Goal: Task Accomplishment & Management: Use online tool/utility

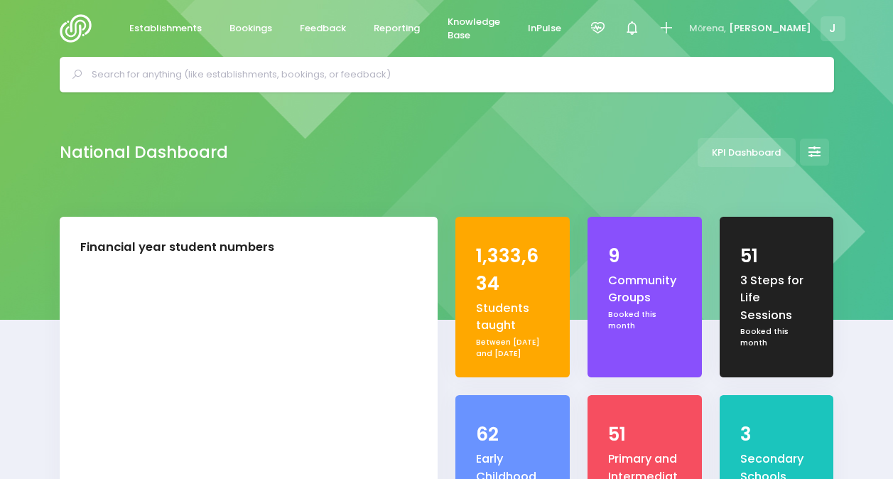
select select "5"
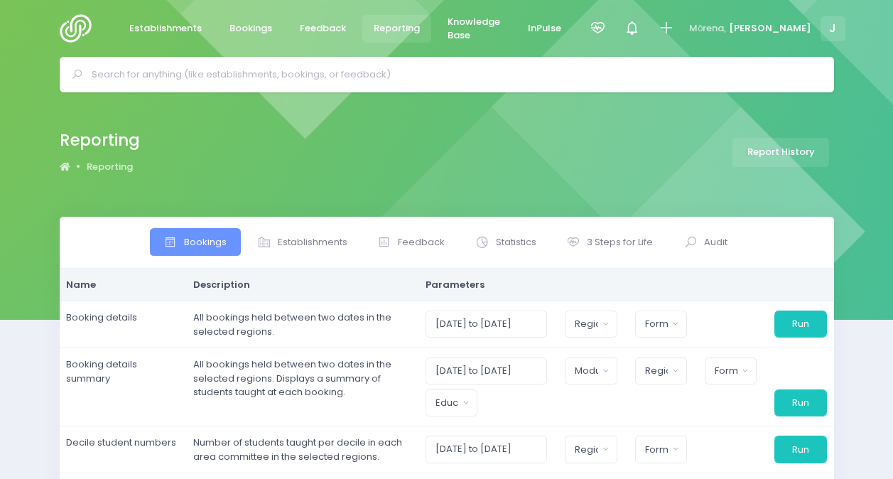
select select
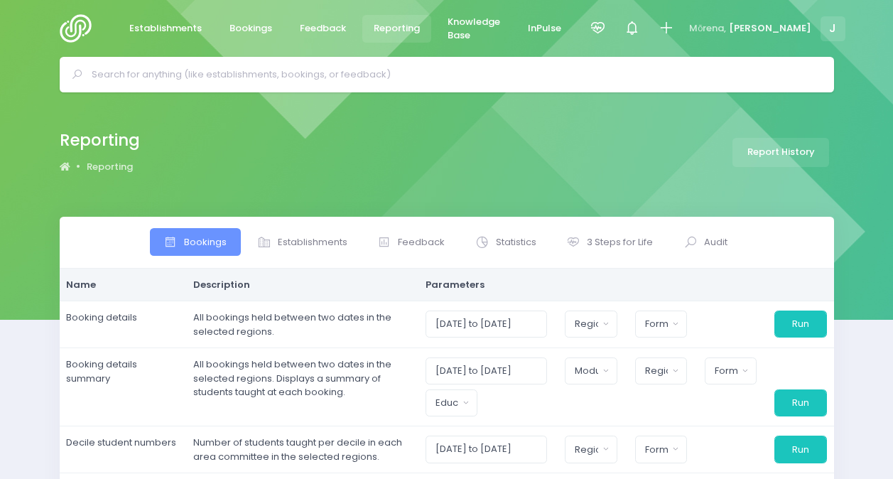
select select
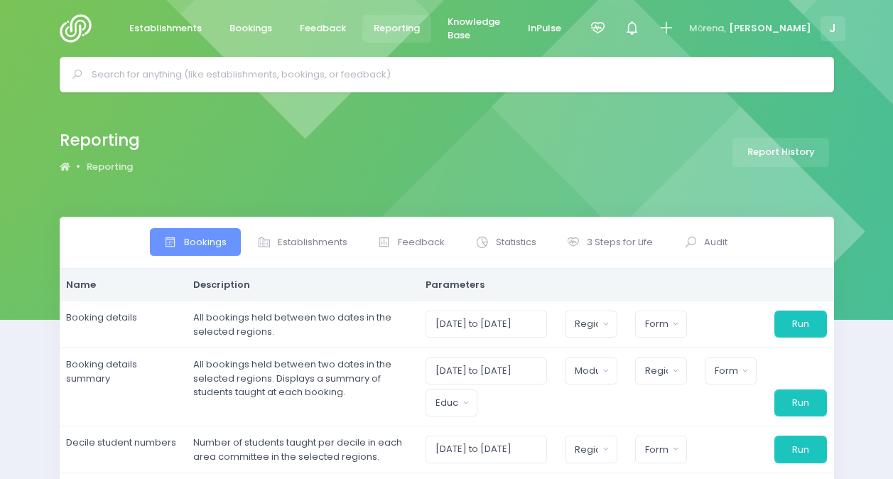
select select
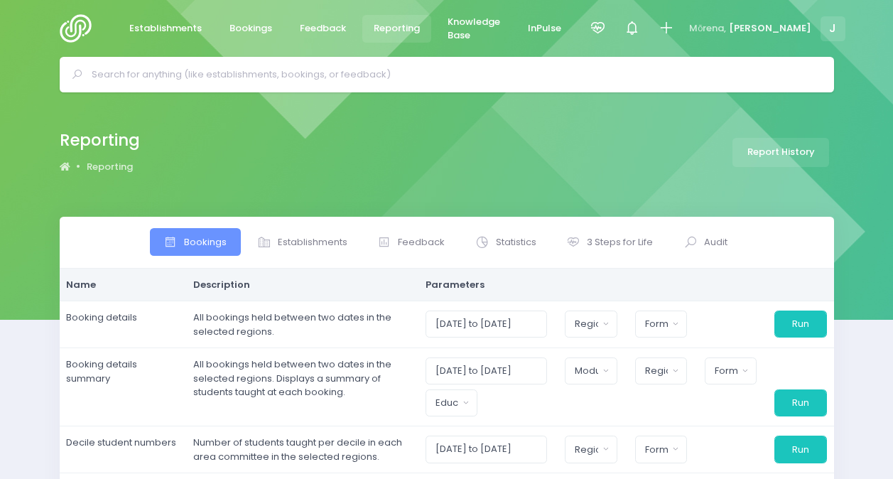
select select
click at [583, 240] on span at bounding box center [575, 242] width 18 height 14
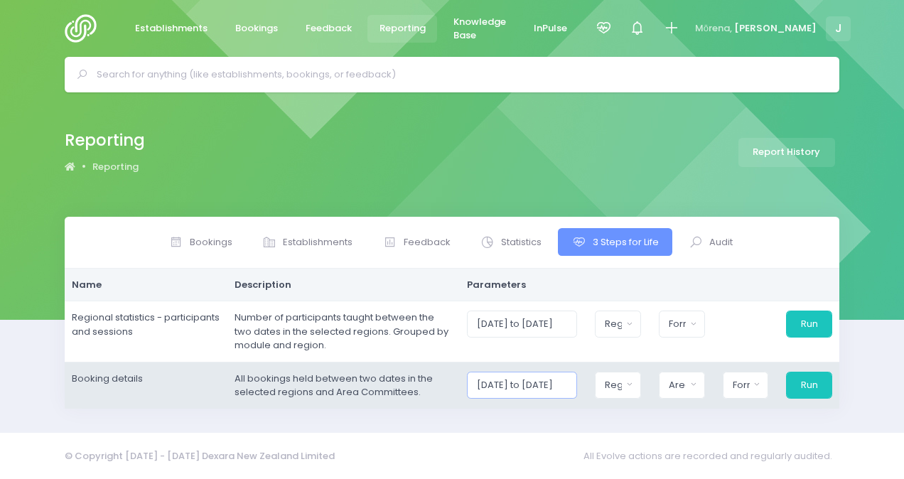
click at [519, 384] on input "[DATE] to [DATE]" at bounding box center [522, 385] width 110 height 27
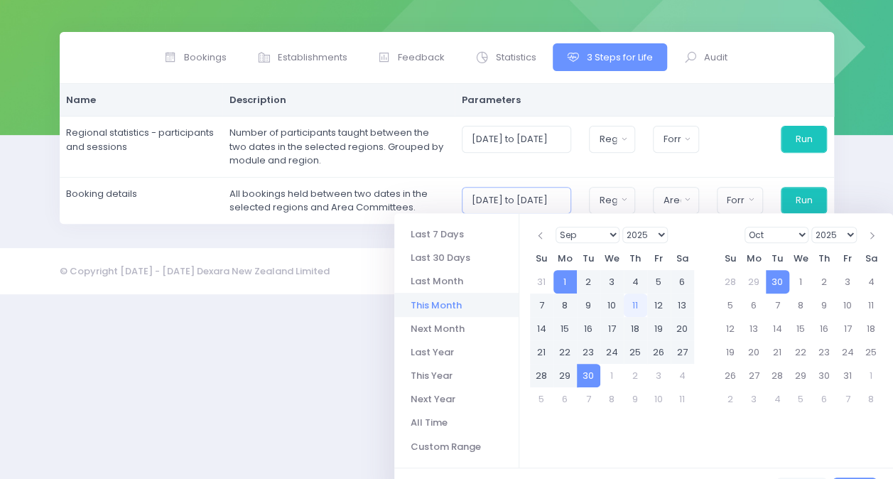
scroll to position [213, 0]
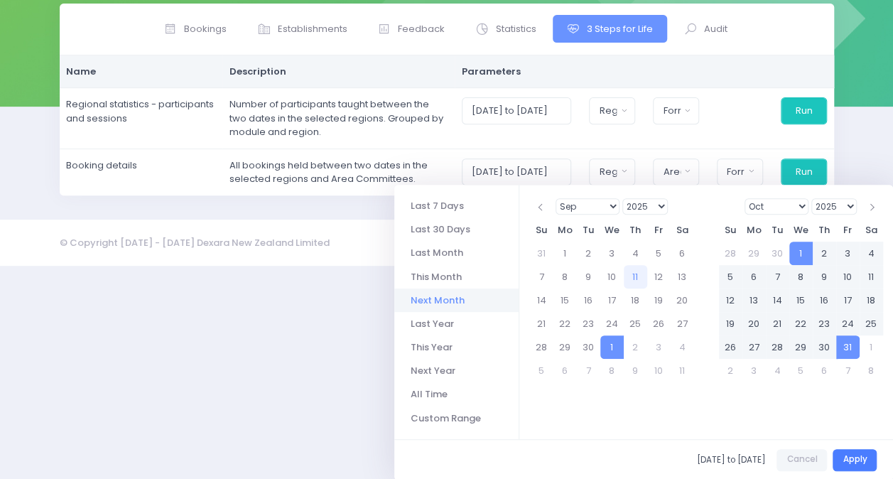
click at [866, 462] on button "Apply" at bounding box center [855, 460] width 44 height 22
type input "[DATE] to [DATE]"
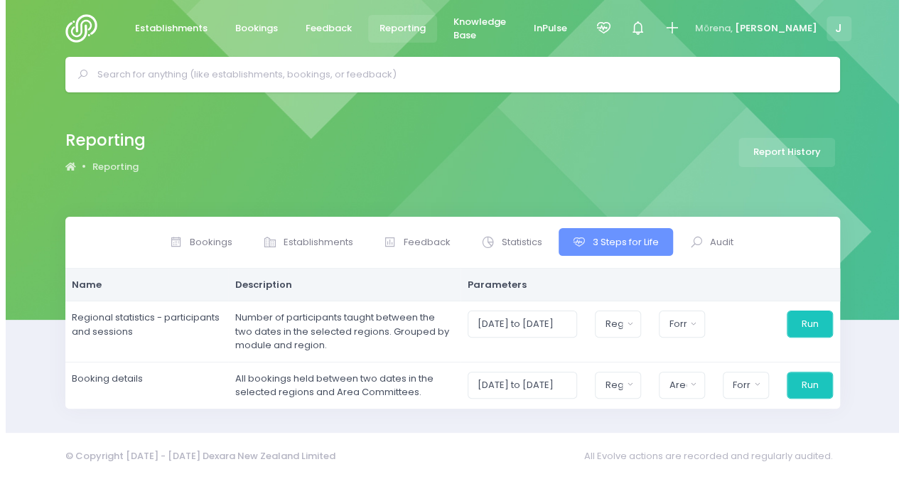
scroll to position [0, 0]
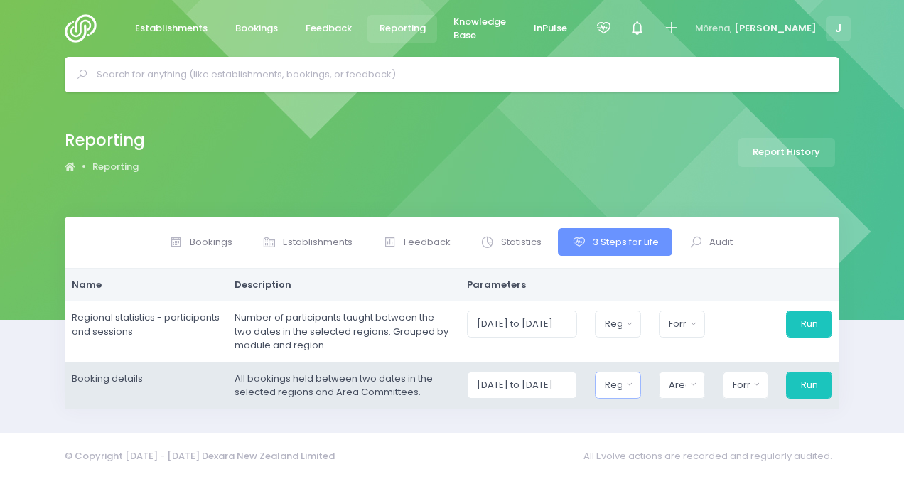
click at [622, 379] on div "Region" at bounding box center [613, 385] width 17 height 14
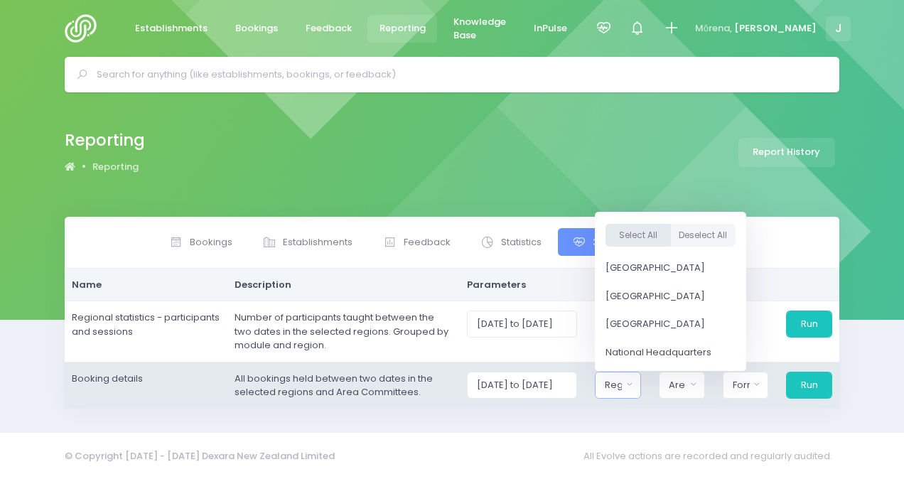
click at [647, 230] on button "Select All" at bounding box center [637, 234] width 65 height 23
select select "Northern"
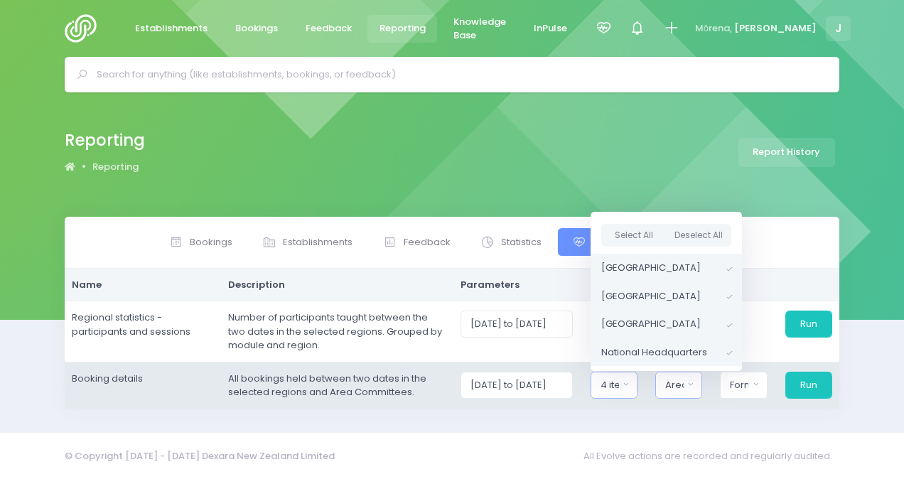
click at [682, 384] on div "Area Committee" at bounding box center [674, 385] width 18 height 14
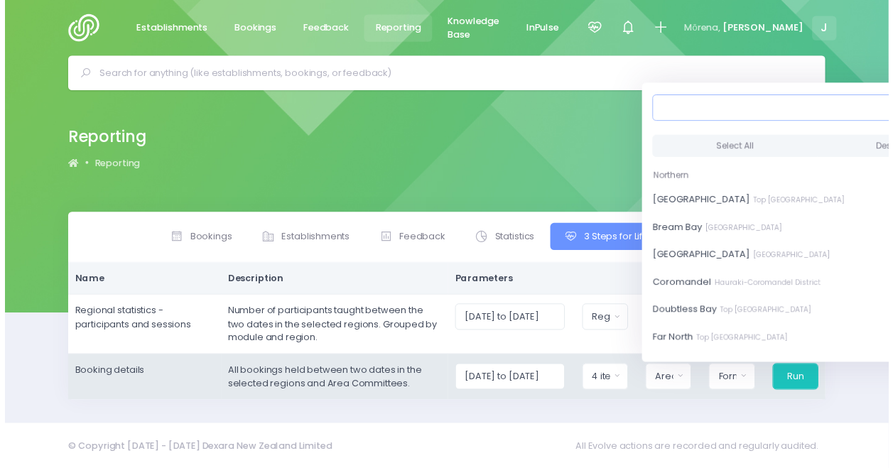
scroll to position [0, 17]
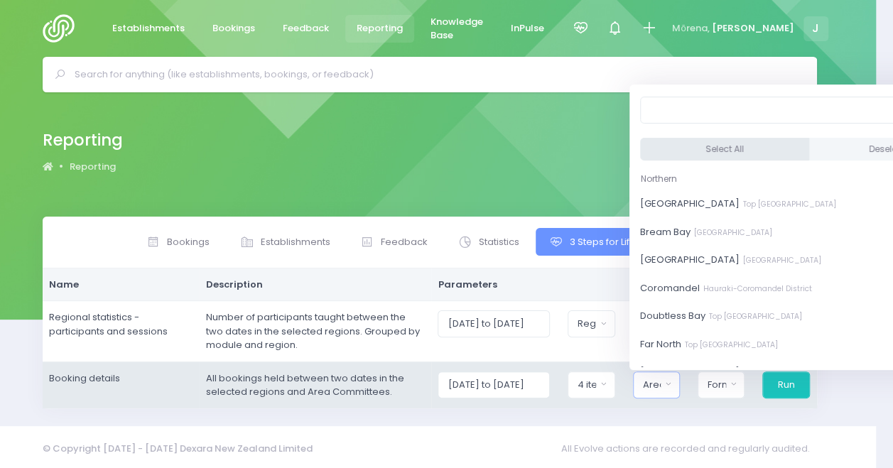
click at [706, 146] on button "Select All" at bounding box center [724, 148] width 169 height 23
select select "[GEOGRAPHIC_DATA]"
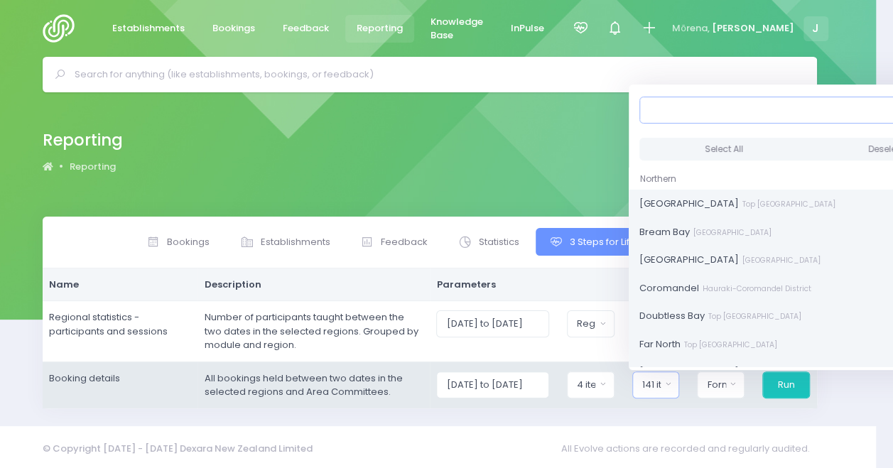
scroll to position [1, 0]
click at [728, 390] on button "Format" at bounding box center [721, 385] width 48 height 27
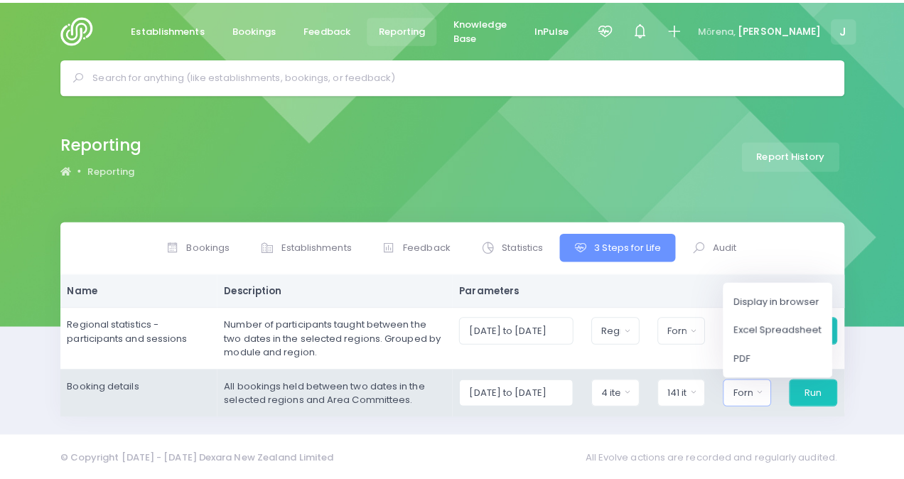
scroll to position [0, 0]
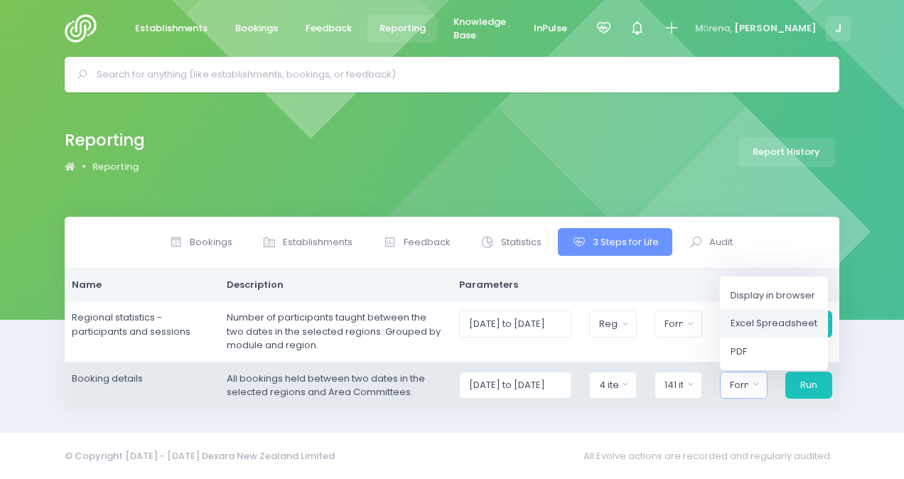
click at [755, 320] on span "Excel Spreadsheet" at bounding box center [774, 323] width 87 height 14
select select "excel"
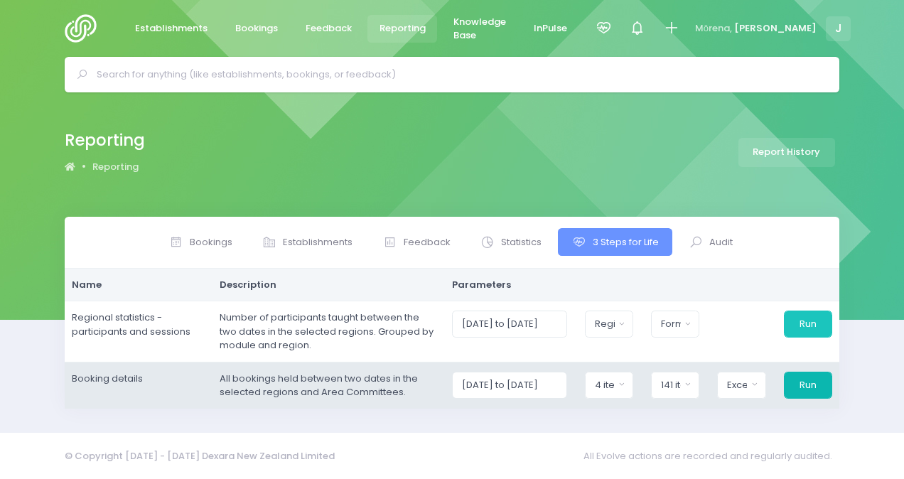
click at [804, 385] on button "Run" at bounding box center [808, 385] width 48 height 27
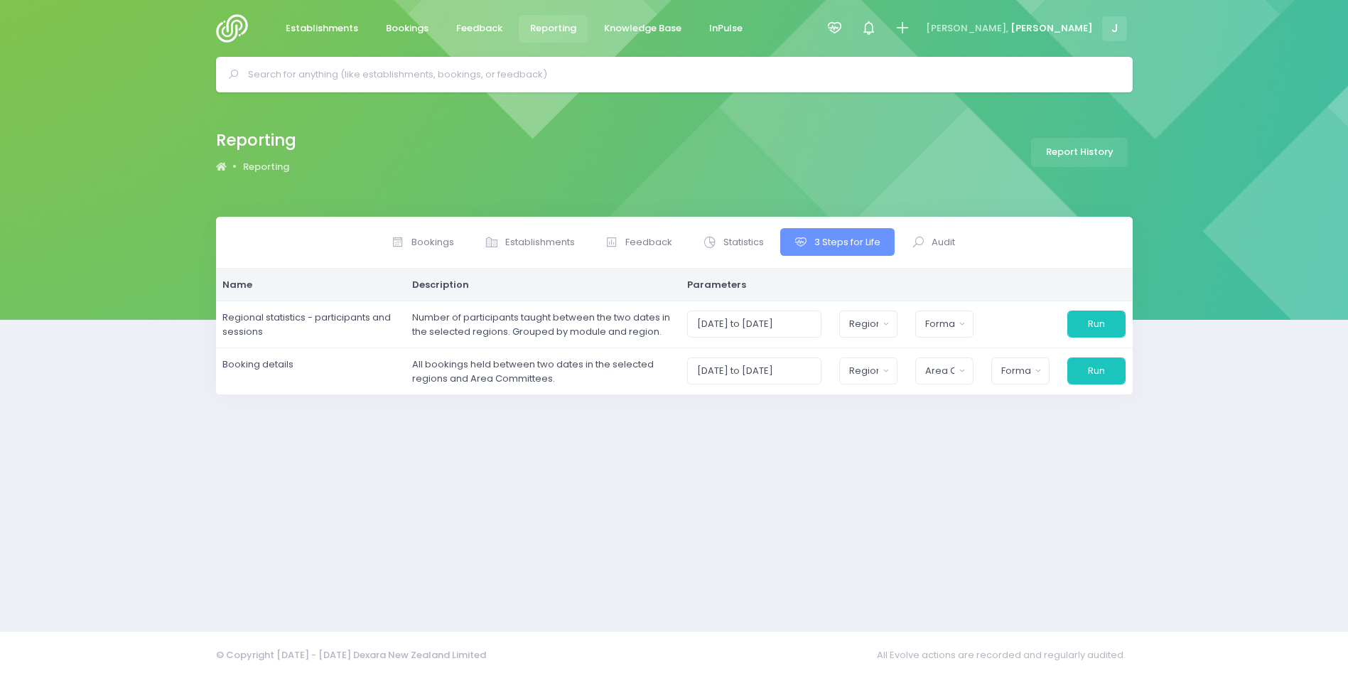
select select
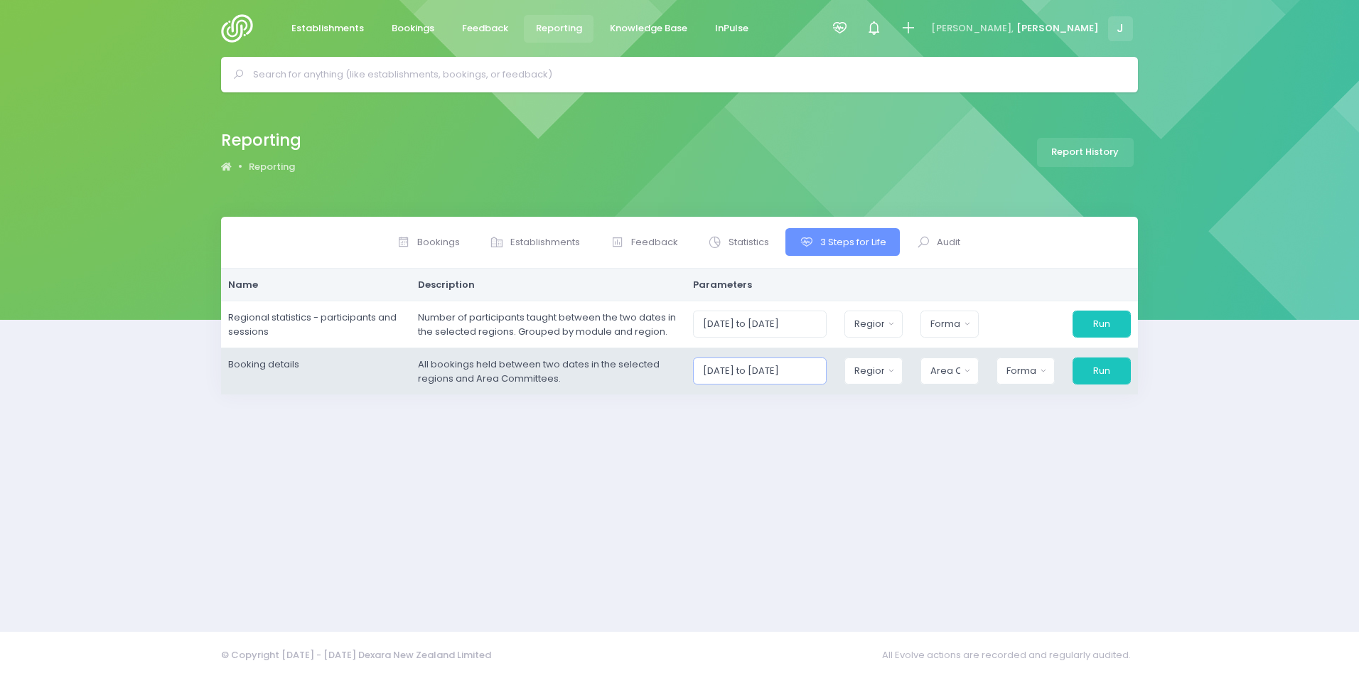
click at [787, 373] on input "[DATE] to [DATE]" at bounding box center [760, 370] width 134 height 27
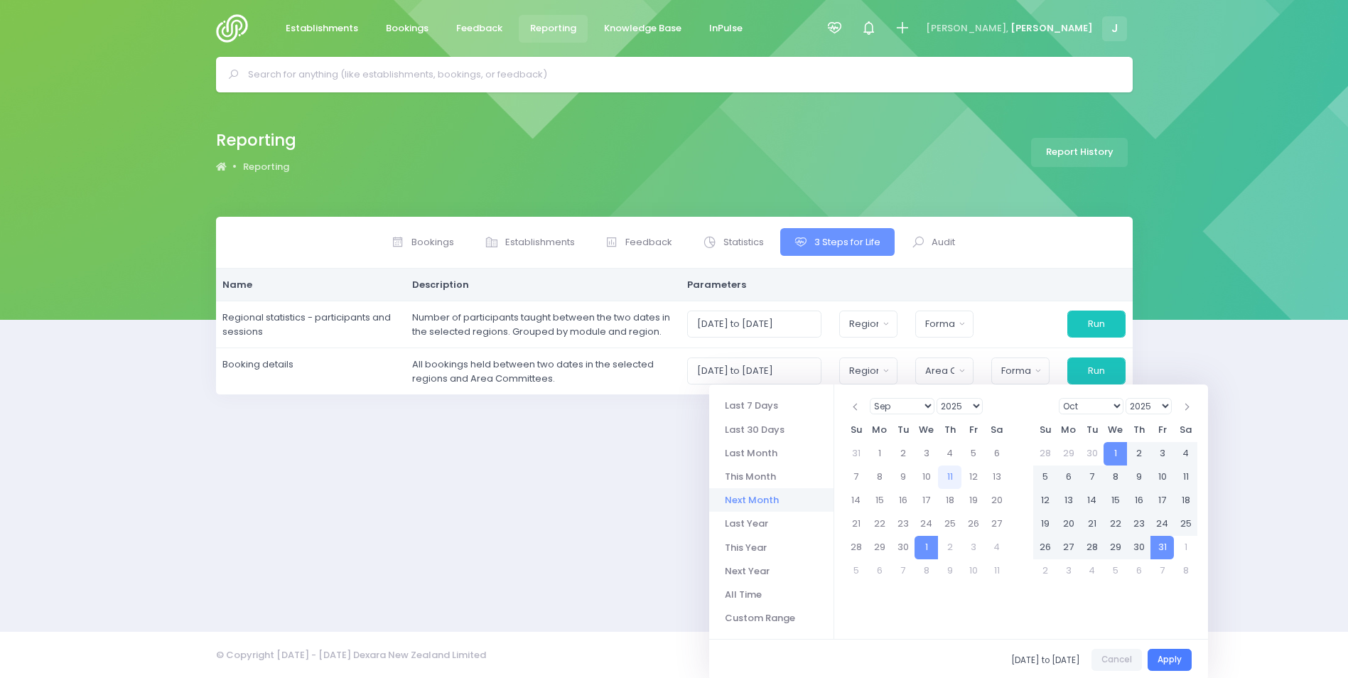
click at [1172, 657] on button "Apply" at bounding box center [1170, 660] width 44 height 22
type input "[DATE] to [DATE]"
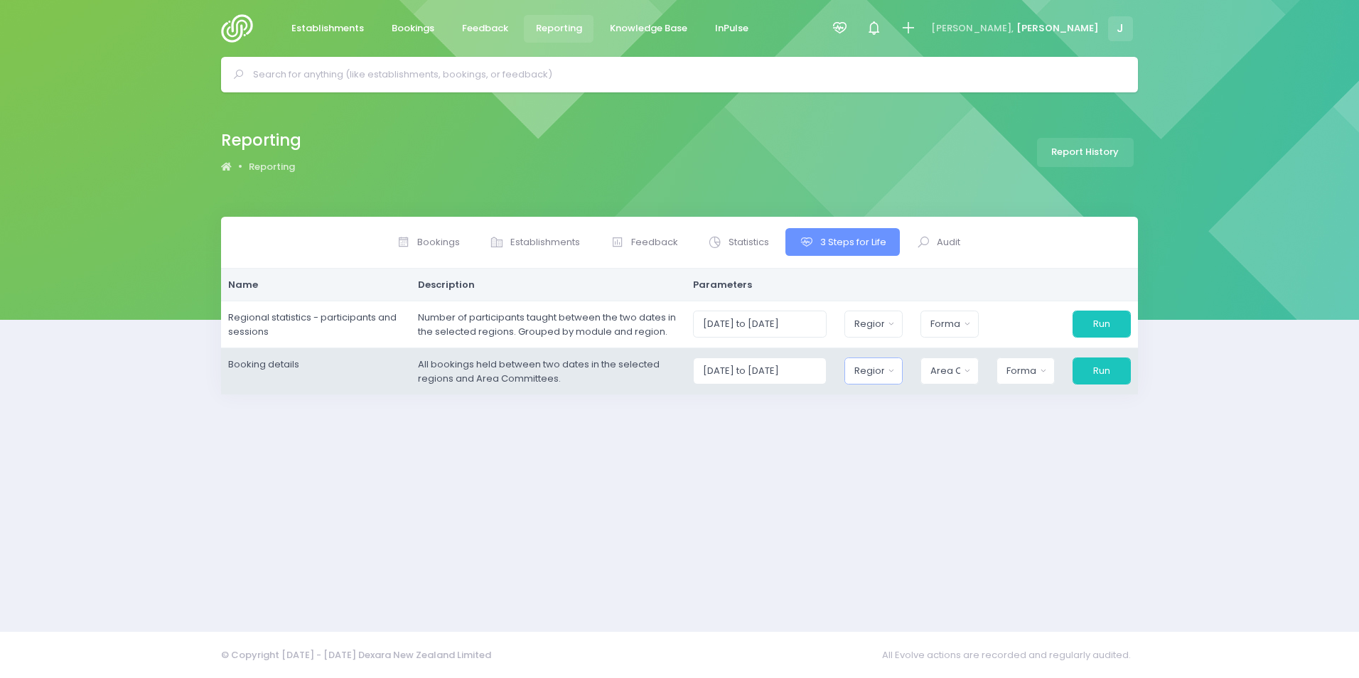
click at [883, 370] on div "Region" at bounding box center [868, 371] width 29 height 14
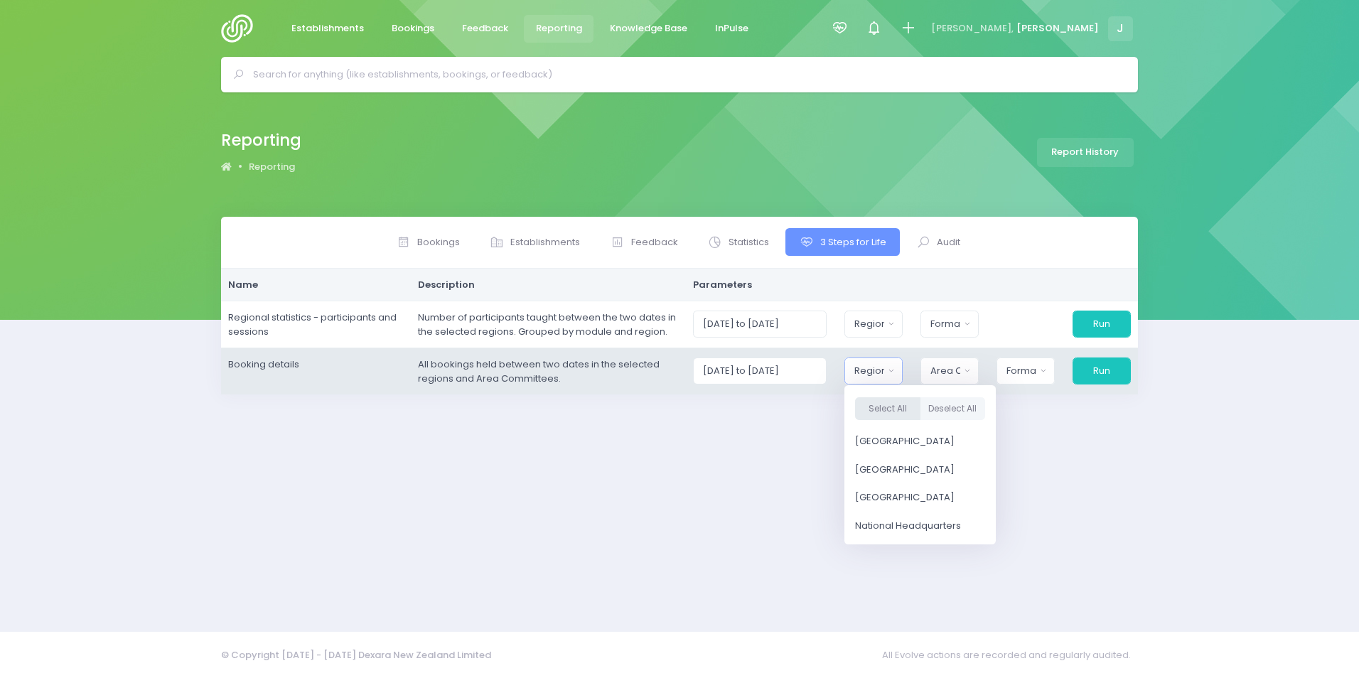
click at [880, 401] on button "Select All" at bounding box center [887, 408] width 65 height 23
select select "Northern"
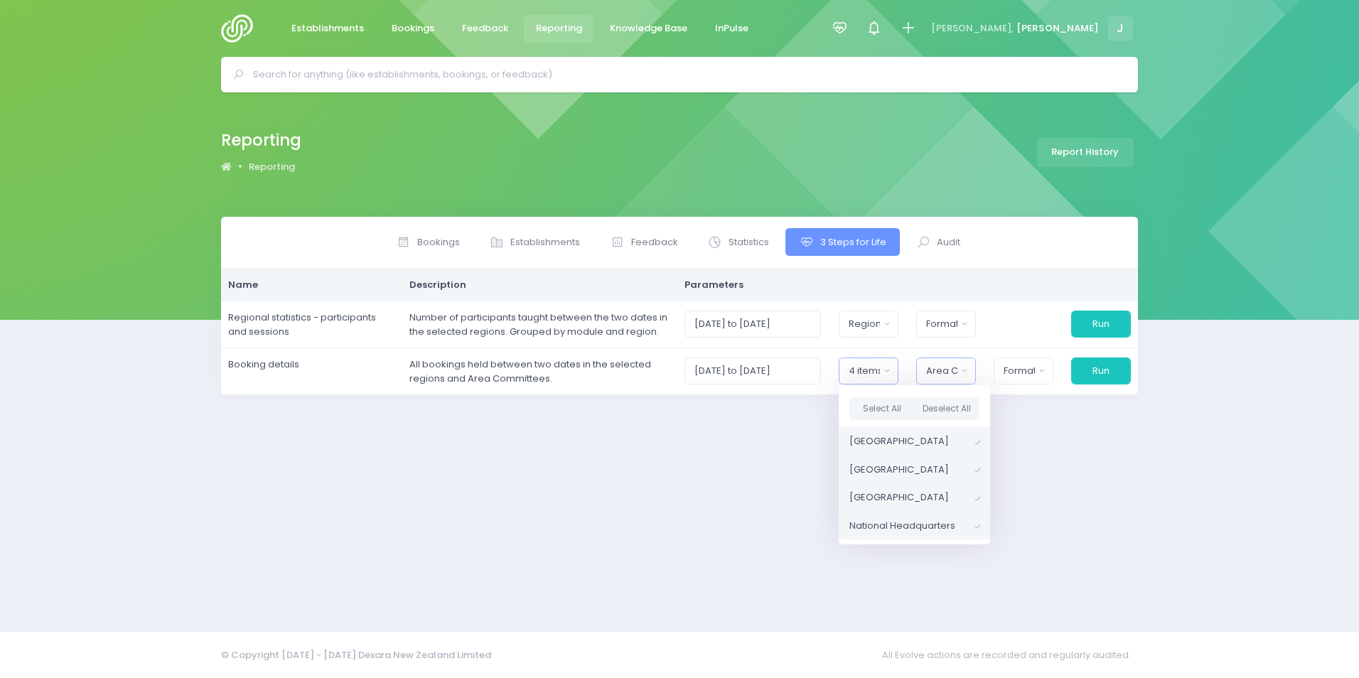
drag, startPoint x: 950, startPoint y: 371, endPoint x: 981, endPoint y: 401, distance: 42.7
click at [950, 370] on div "Area Committee" at bounding box center [941, 371] width 31 height 14
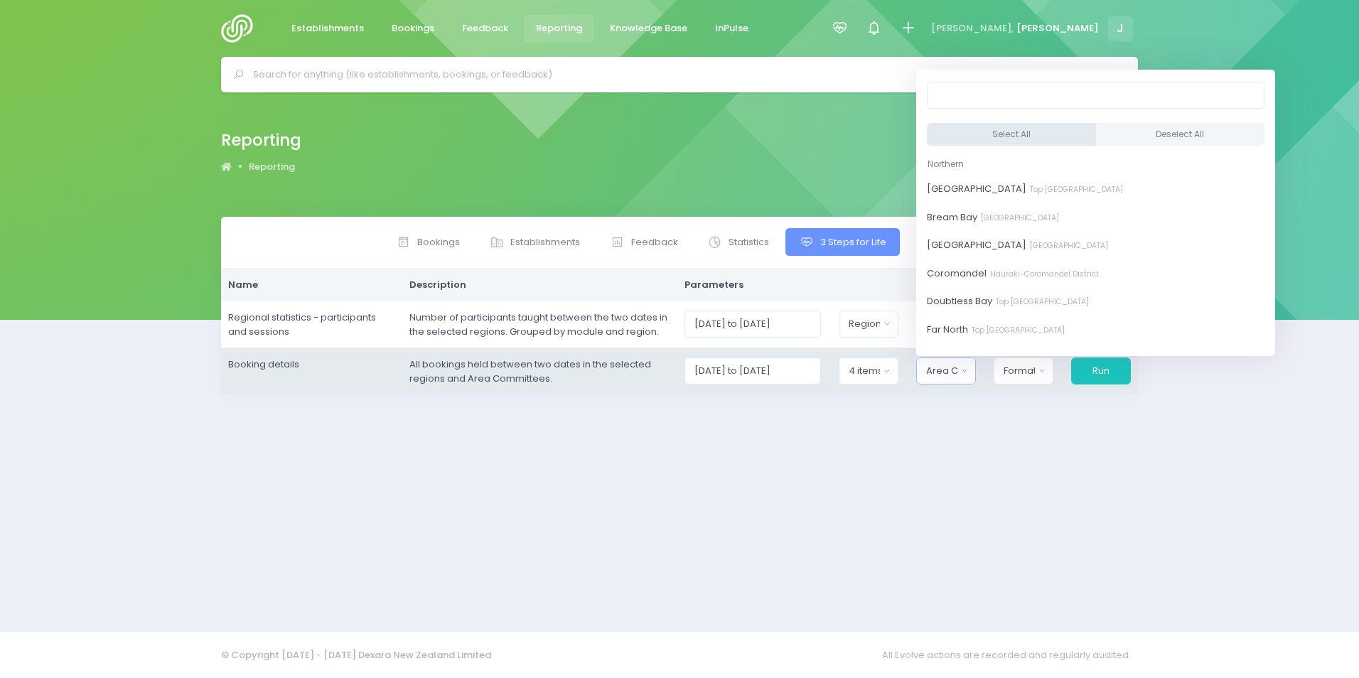
click at [991, 131] on button "Select All" at bounding box center [1011, 134] width 169 height 23
select select "[GEOGRAPHIC_DATA]"
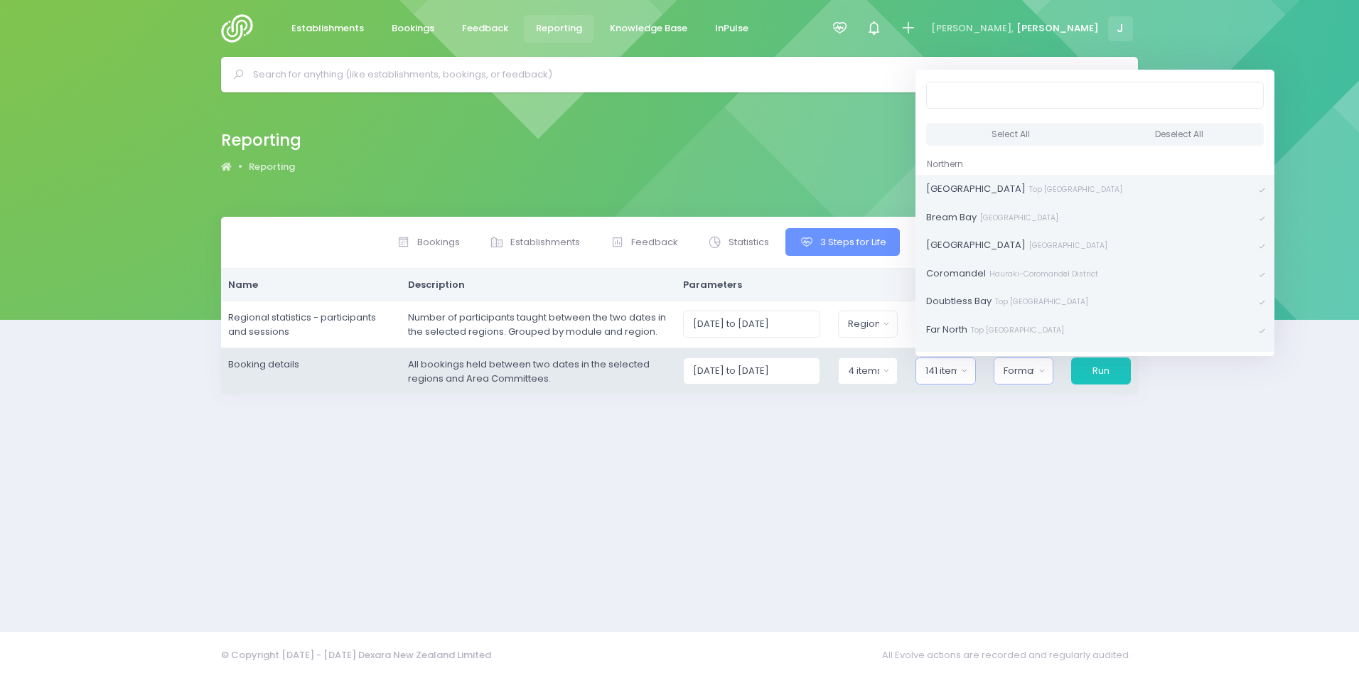
click at [1019, 368] on div "Format" at bounding box center [1018, 371] width 31 height 14
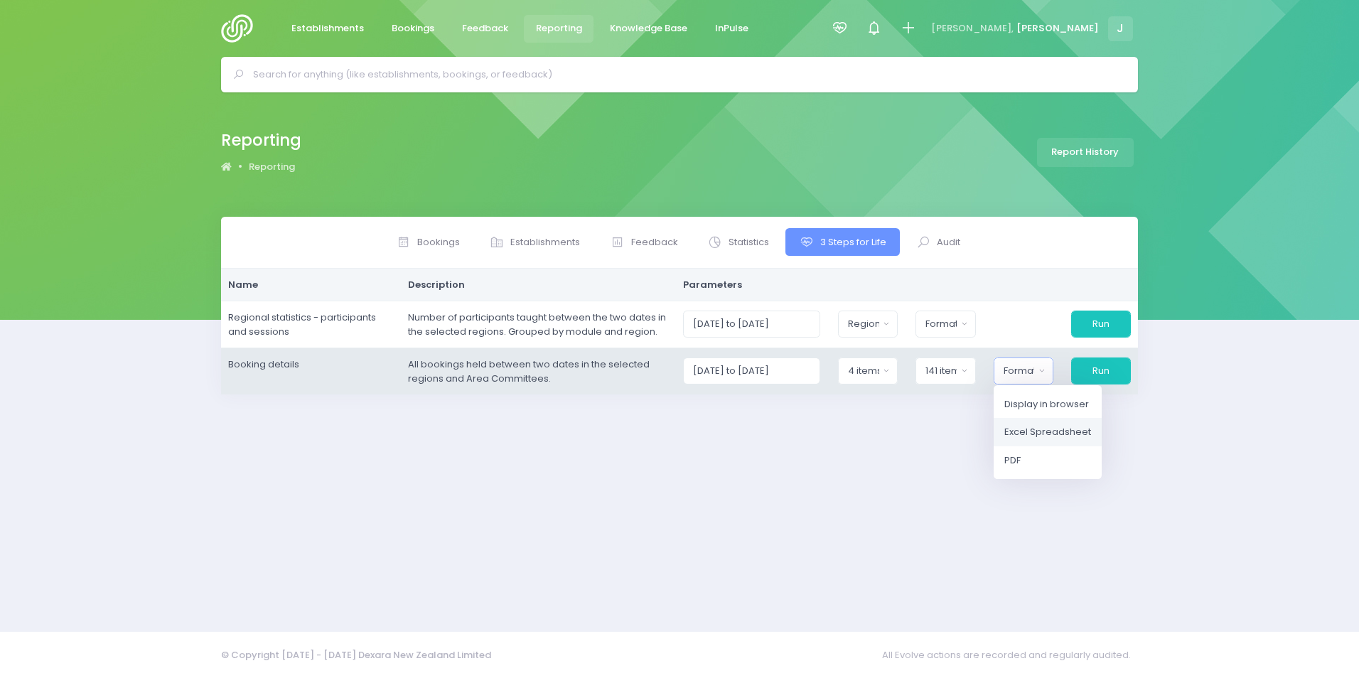
click at [1041, 422] on link "Excel Spreadsheet" at bounding box center [1047, 432] width 108 height 28
select select "excel"
click at [1097, 372] on button "Run" at bounding box center [1100, 370] width 61 height 27
